Goal: Transaction & Acquisition: Purchase product/service

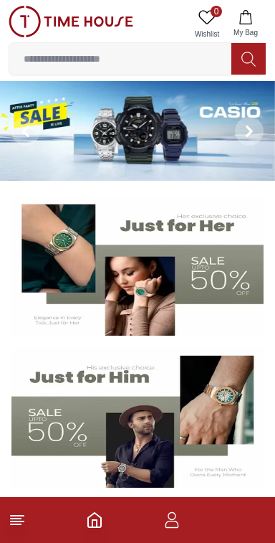
click at [212, 276] on img at bounding box center [137, 266] width 252 height 141
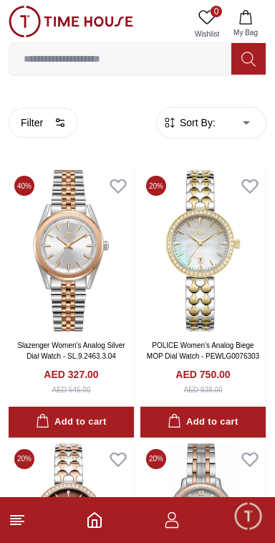
click at [199, 119] on span "Sort By:" at bounding box center [196, 122] width 39 height 14
click at [208, 120] on span "Sort By:" at bounding box center [196, 122] width 39 height 14
click at [179, 125] on span "Sort By:" at bounding box center [196, 122] width 39 height 14
click at [170, 125] on icon "button" at bounding box center [170, 122] width 14 height 14
click at [199, 121] on span "Sort By:" at bounding box center [196, 122] width 39 height 14
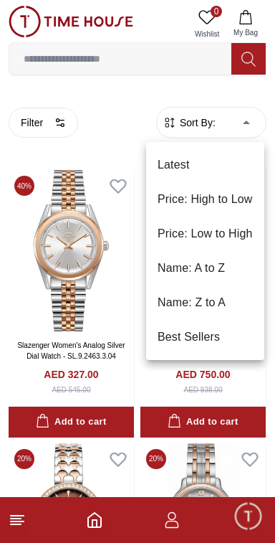
click at [237, 237] on li "Price: Low to High" at bounding box center [205, 234] width 118 height 34
type input "*"
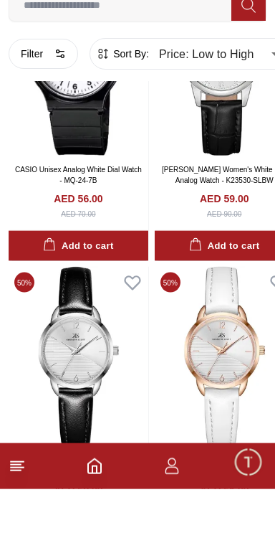
scroll to position [141, 0]
click at [24, 521] on line at bounding box center [17, 521] width 13 height 0
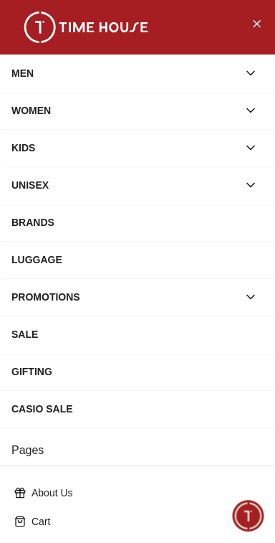
scroll to position [226, 0]
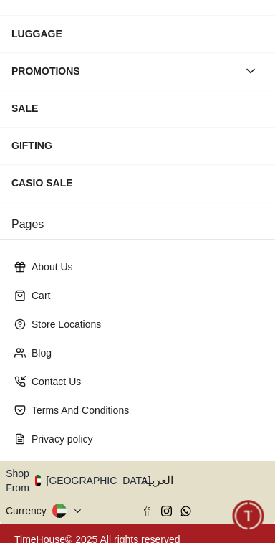
click at [94, 475] on button "Shop From [GEOGRAPHIC_DATA]" at bounding box center [84, 480] width 156 height 29
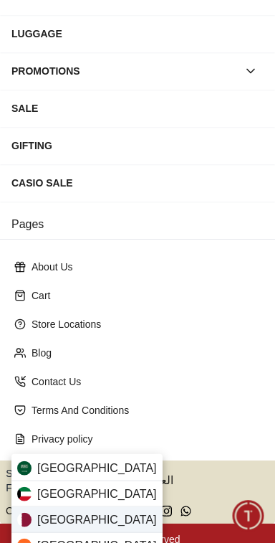
click at [82, 524] on div "[GEOGRAPHIC_DATA]" at bounding box center [86, 520] width 151 height 26
